Goal: Transaction & Acquisition: Purchase product/service

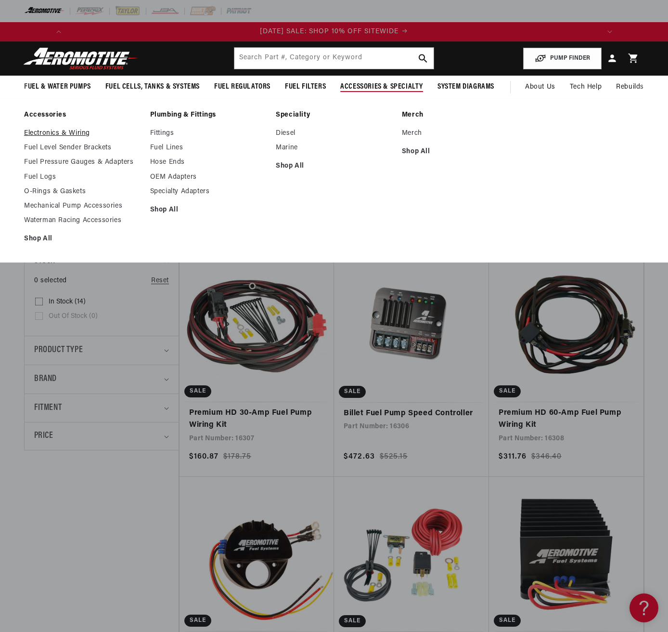
click at [73, 138] on link "Electronics & Wiring" at bounding box center [82, 133] width 116 height 9
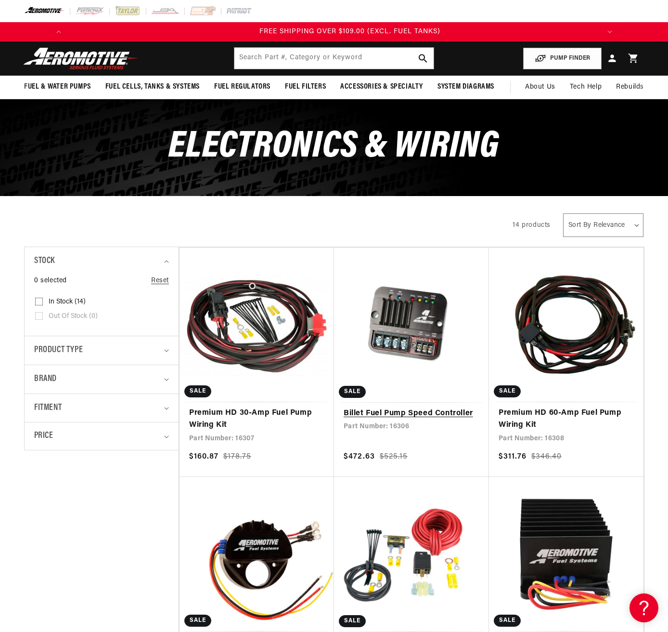
click at [422, 416] on link "Billet Fuel Pump Speed Controller" at bounding box center [412, 413] width 136 height 13
